Goal: Information Seeking & Learning: Understand process/instructions

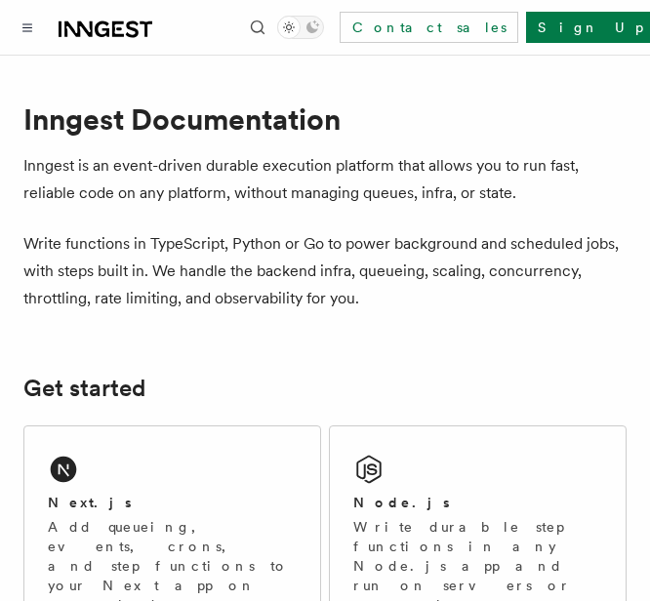
click at [229, 194] on p "Inngest is an event-driven durable execution platform that allows you to run fa…" at bounding box center [324, 179] width 603 height 55
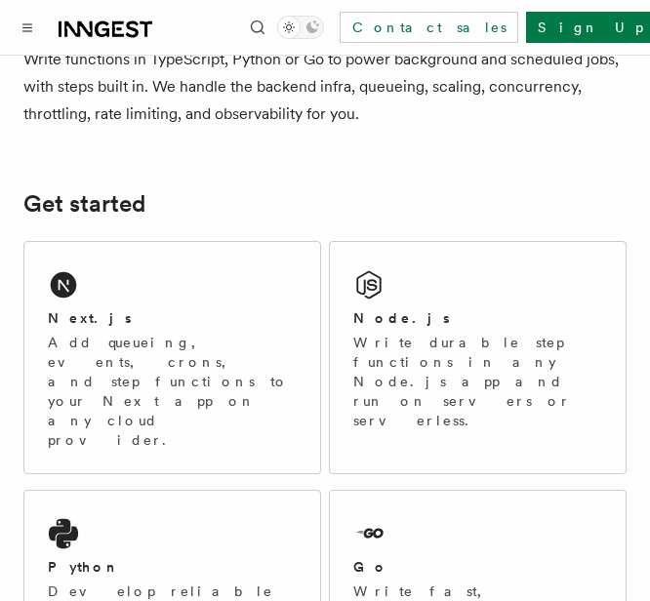
scroll to position [185, 0]
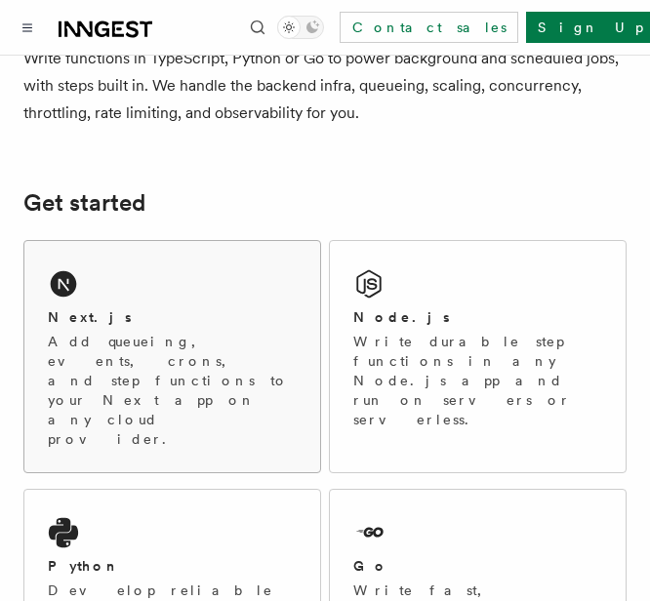
click at [111, 319] on div "Next.js" at bounding box center [172, 318] width 249 height 21
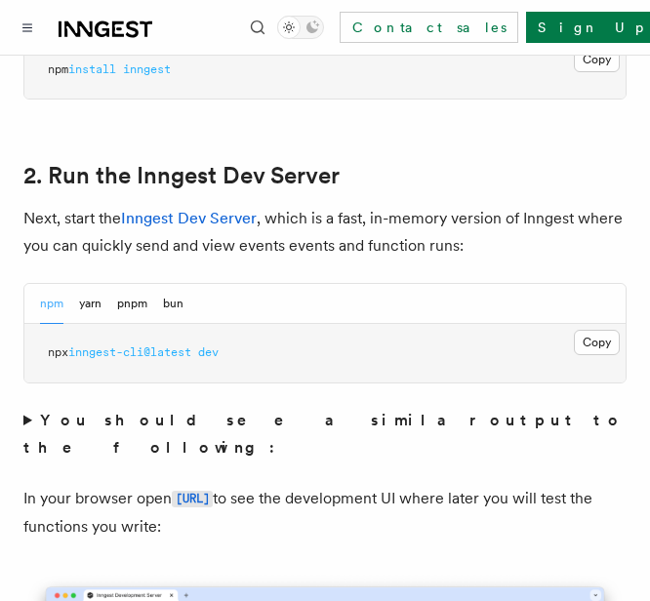
scroll to position [1411, 0]
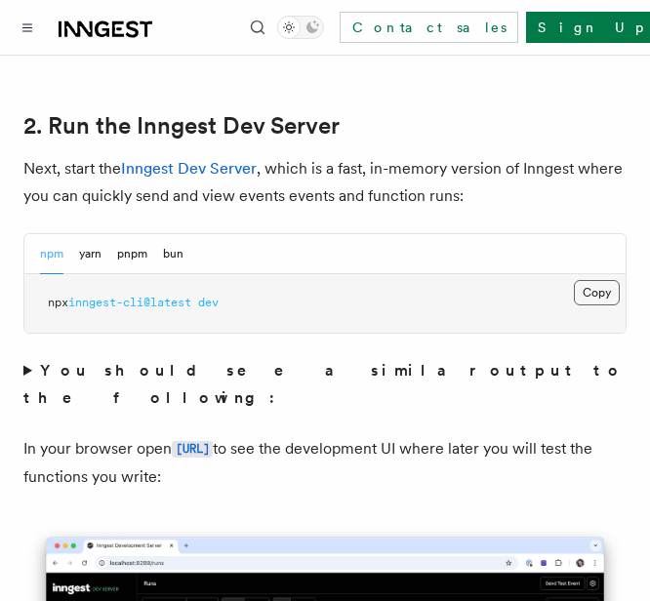
click at [577, 280] on button "Copy Copied" at bounding box center [597, 292] width 46 height 25
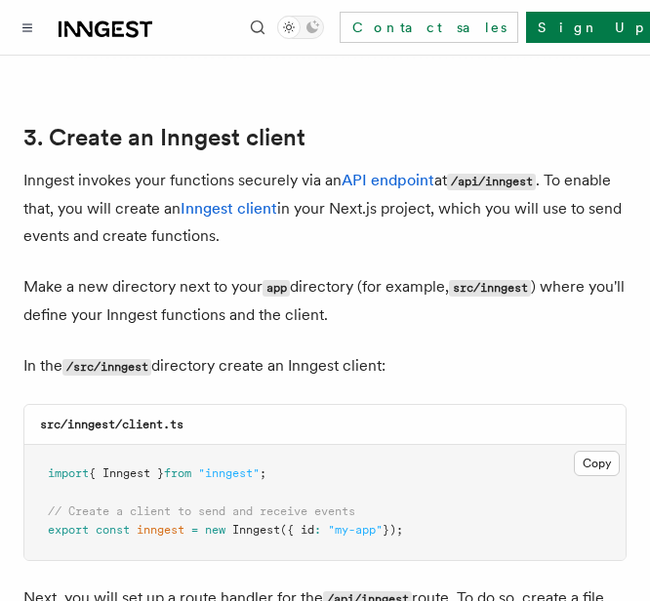
scroll to position [2253, 0]
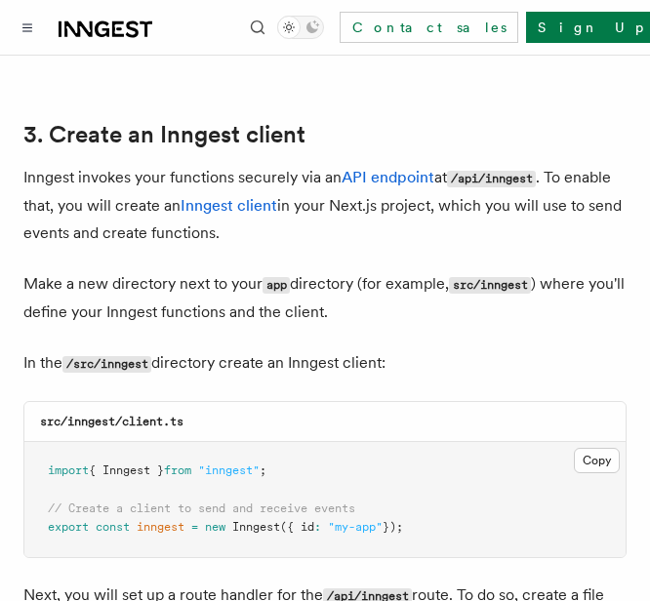
click at [210, 350] on p "In the /src/inngest directory create an Inngest client:" at bounding box center [324, 364] width 603 height 28
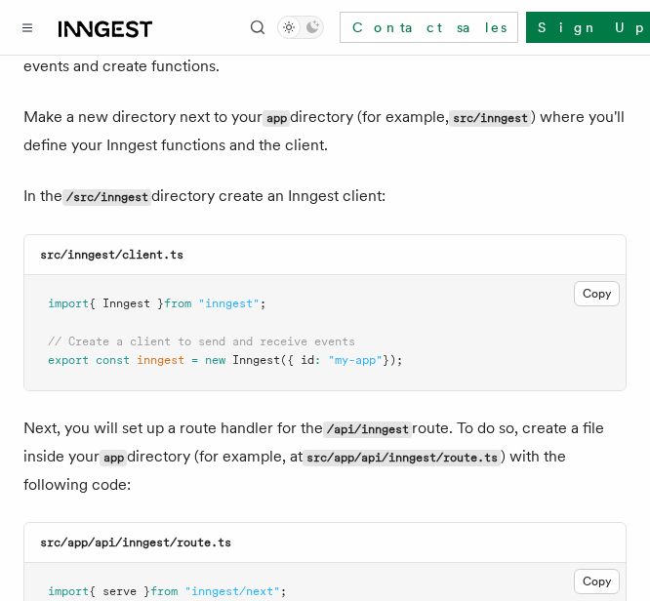
scroll to position [2416, 0]
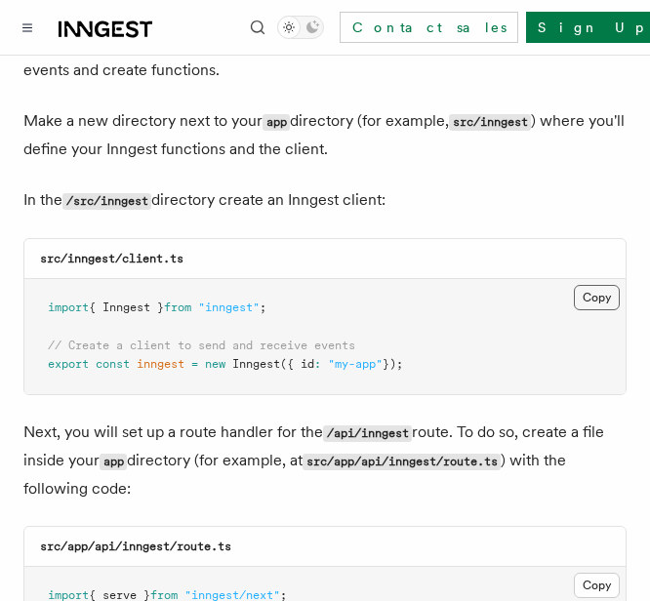
click at [601, 285] on button "Copy Copied" at bounding box center [597, 297] width 46 height 25
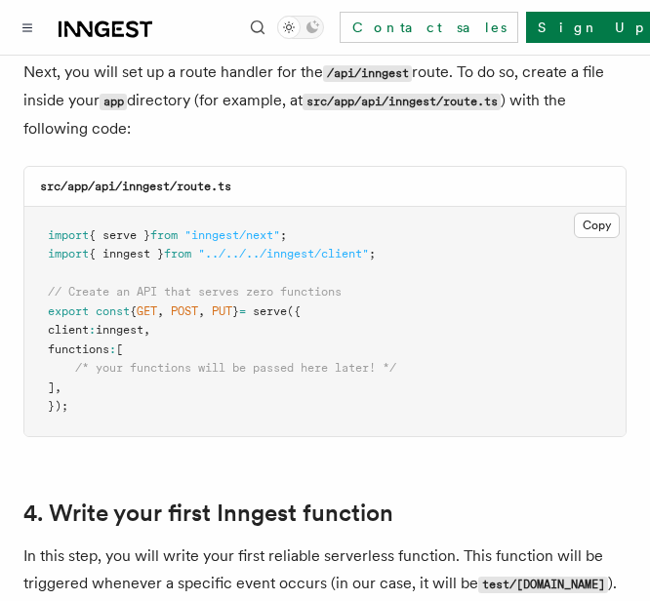
scroll to position [2792, 0]
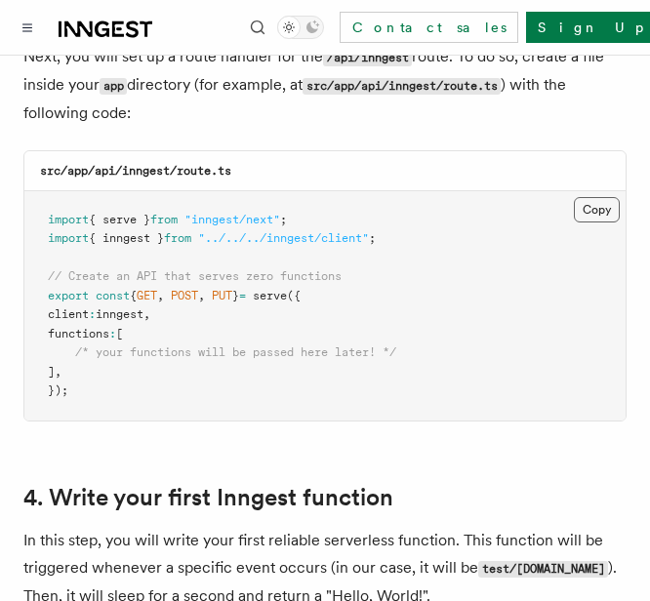
click at [596, 197] on button "Copy Copied" at bounding box center [597, 209] width 46 height 25
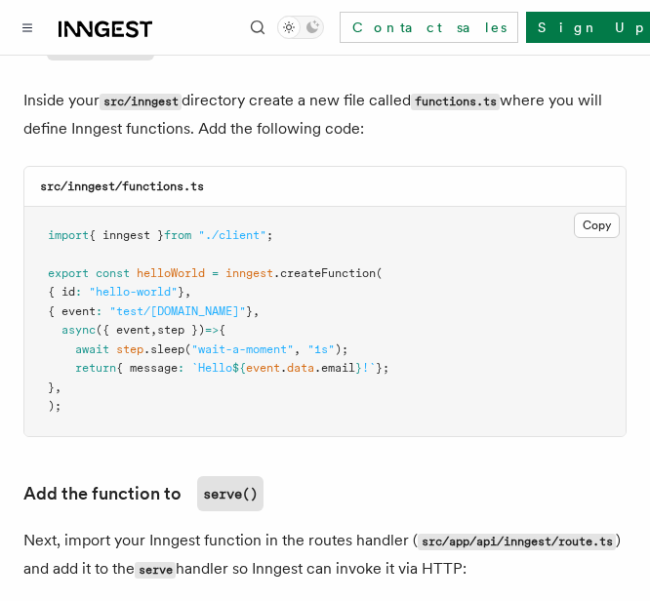
scroll to position [3531, 0]
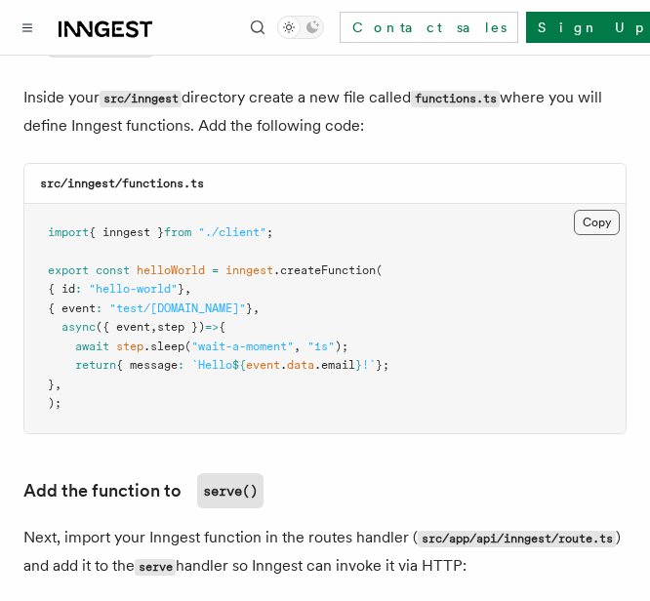
click at [603, 210] on button "Copy Copied" at bounding box center [597, 222] width 46 height 25
